Goal: Task Accomplishment & Management: Use online tool/utility

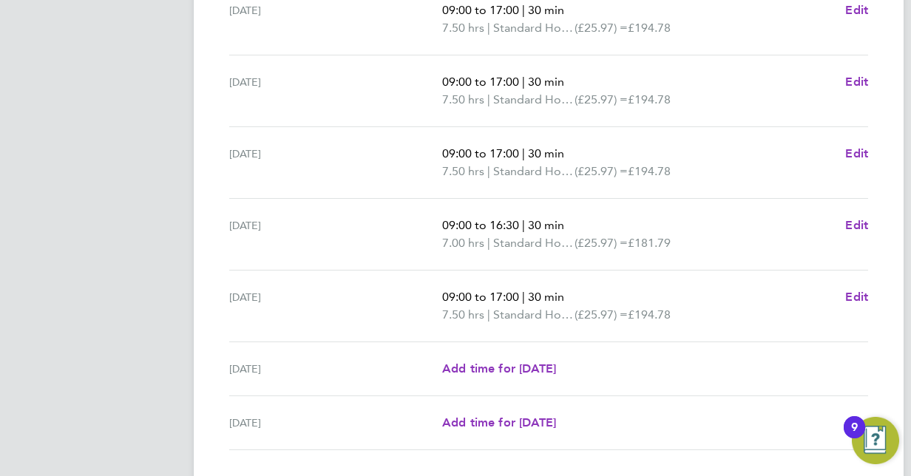
scroll to position [589, 0]
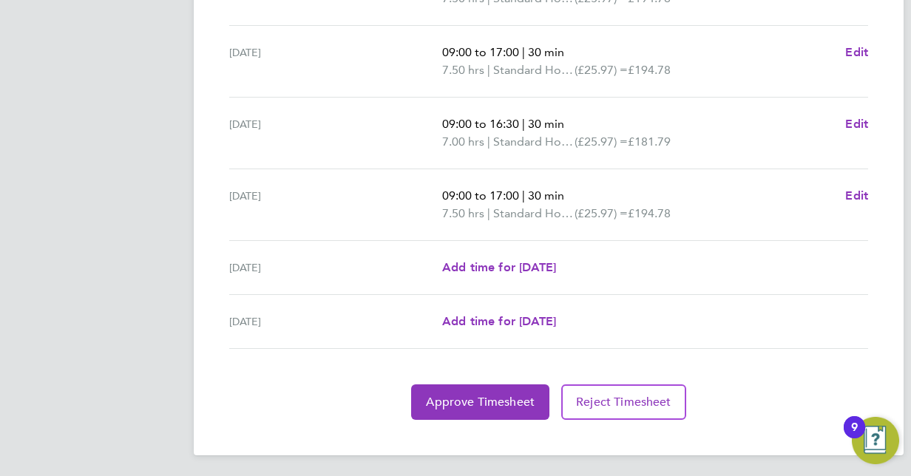
drag, startPoint x: 811, startPoint y: 261, endPoint x: 814, endPoint y: 514, distance: 253.0
drag, startPoint x: 814, startPoint y: 514, endPoint x: 747, endPoint y: 433, distance: 105.6
click at [507, 396] on span "Approve Timesheet" at bounding box center [480, 402] width 109 height 15
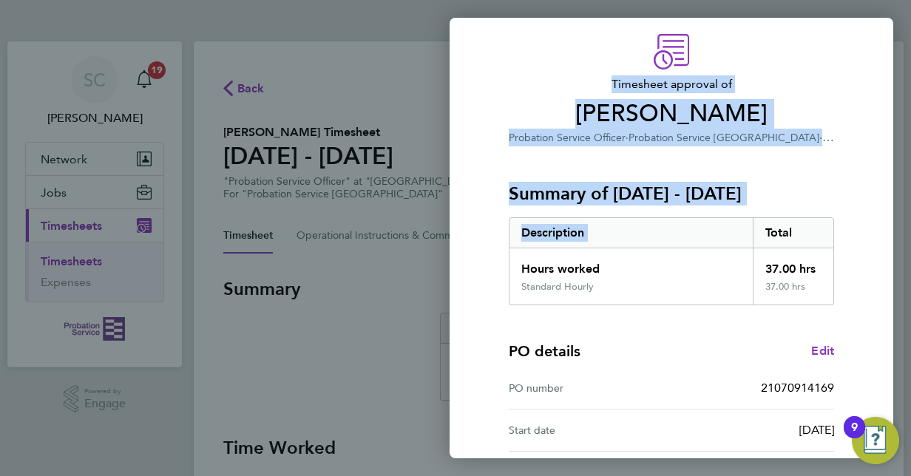
scroll to position [231, 0]
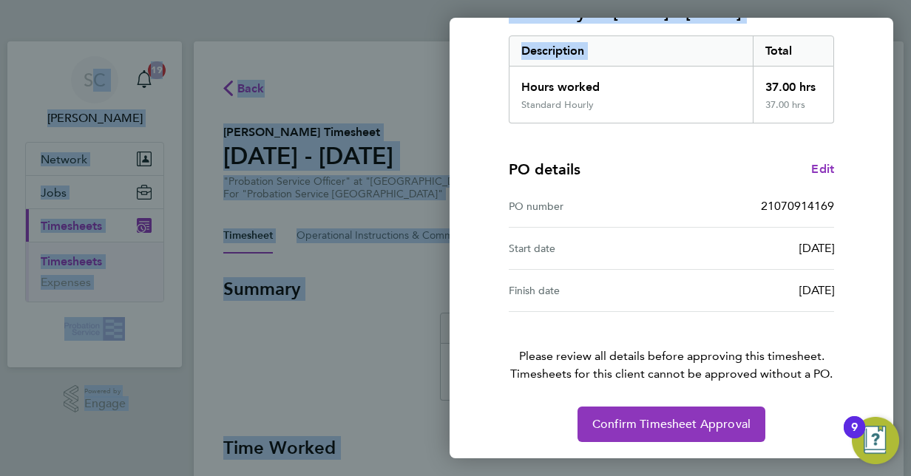
drag, startPoint x: 767, startPoint y: 294, endPoint x: 793, endPoint y: 478, distance: 186.0
click at [793, 0] on html "SC [PERSON_NAME] Notifications 19 Applications: Network Sites Jobs Placements C…" at bounding box center [455, 0] width 911 height 0
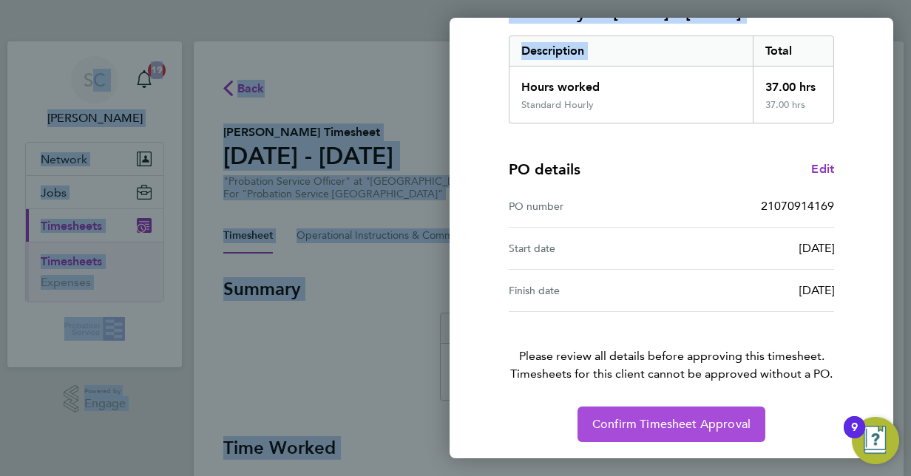
drag, startPoint x: 793, startPoint y: 478, endPoint x: 707, endPoint y: 420, distance: 103.4
click at [707, 420] on span "Confirm Timesheet Approval" at bounding box center [671, 424] width 158 height 15
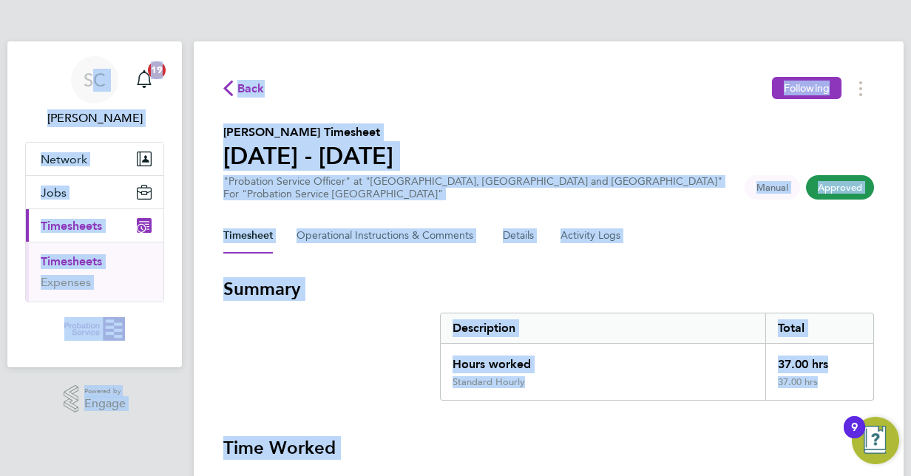
click at [538, 97] on div "Back Following" at bounding box center [548, 88] width 651 height 23
